Goal: Task Accomplishment & Management: Use online tool/utility

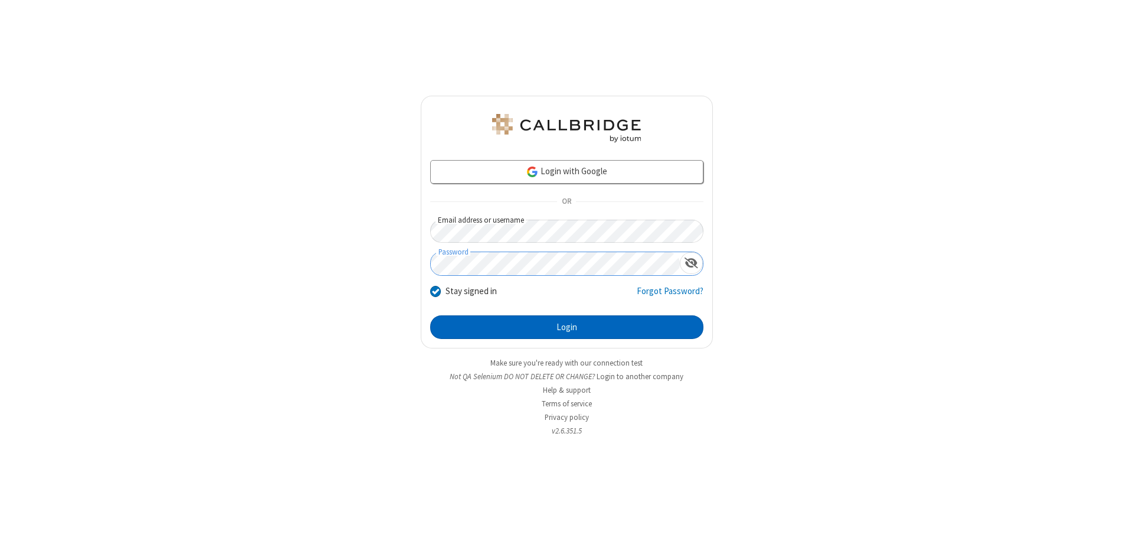
click at [567, 327] on button "Login" at bounding box center [566, 327] width 273 height 24
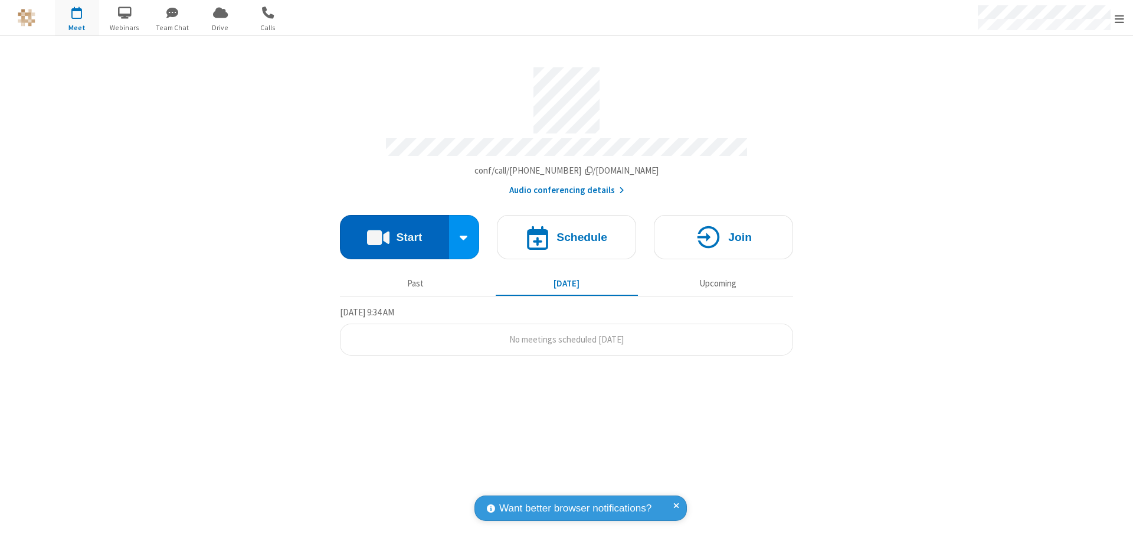
click at [394, 231] on button "Start" at bounding box center [394, 237] width 109 height 44
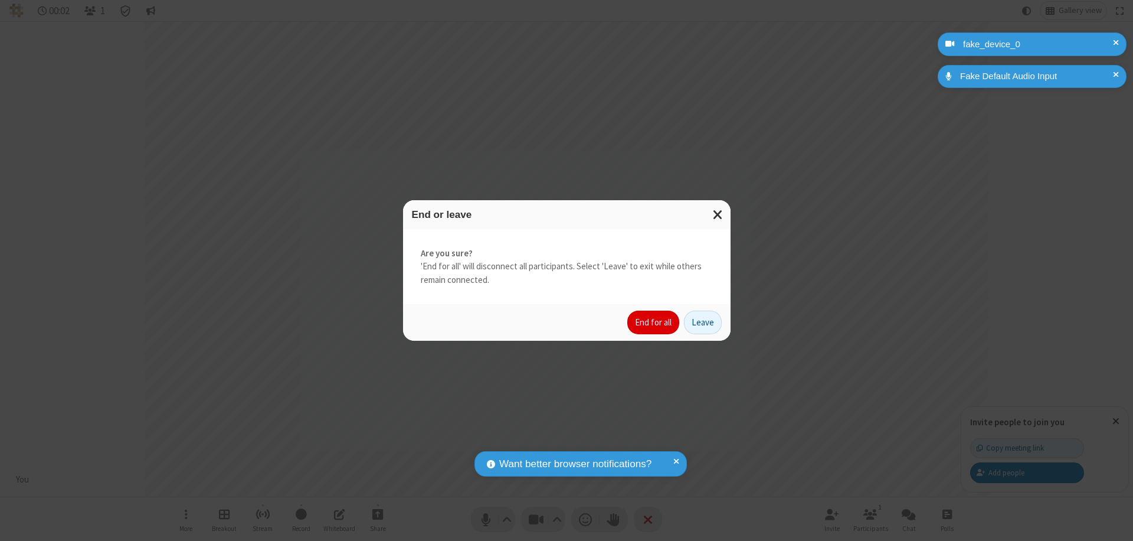
click at [654, 322] on button "End for all" at bounding box center [653, 322] width 52 height 24
